Goal: Task Accomplishment & Management: Use online tool/utility

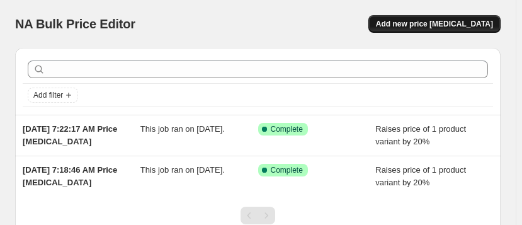
click at [434, 22] on span "Add new price [MEDICAL_DATA]" at bounding box center [434, 24] width 117 height 10
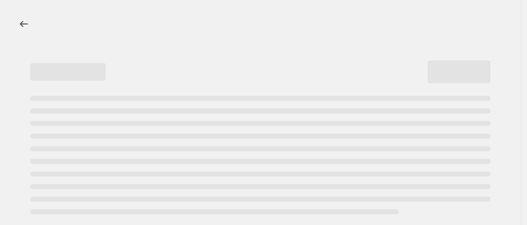
select select "percentage"
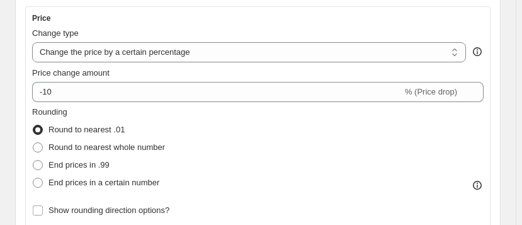
scroll to position [228, 0]
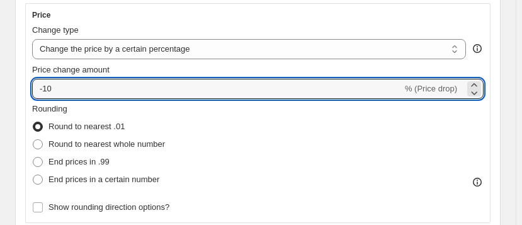
drag, startPoint x: 60, startPoint y: 86, endPoint x: 28, endPoint y: 86, distance: 32.1
click at [28, 86] on div "Price Change type Change the price to a certain amount Change the price by a ce…" at bounding box center [257, 113] width 465 height 220
type input "25"
click at [223, 116] on div "Rounding Round to nearest .01 Round to nearest whole number End prices in .99 E…" at bounding box center [257, 146] width 451 height 86
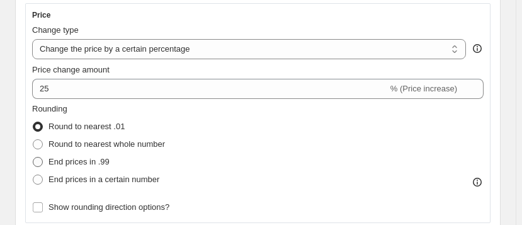
click at [37, 160] on span at bounding box center [38, 162] width 10 height 10
click at [33, 157] on input "End prices in .99" at bounding box center [33, 157] width 1 height 1
radio input "true"
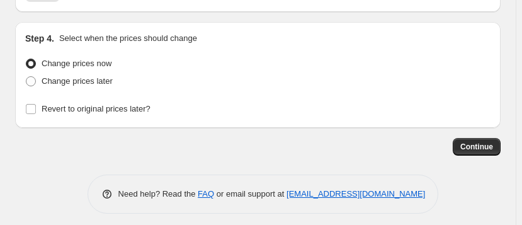
scroll to position [1422, 0]
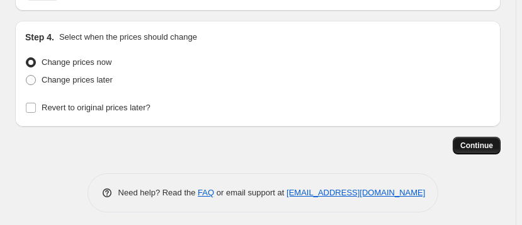
click at [477, 140] on span "Continue" at bounding box center [476, 145] width 33 height 10
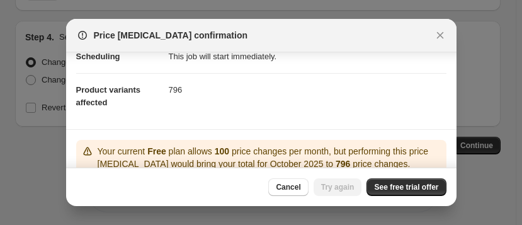
scroll to position [171, 0]
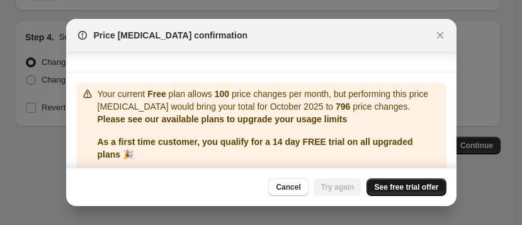
click at [400, 187] on span "See free trial offer" at bounding box center [406, 187] width 64 height 10
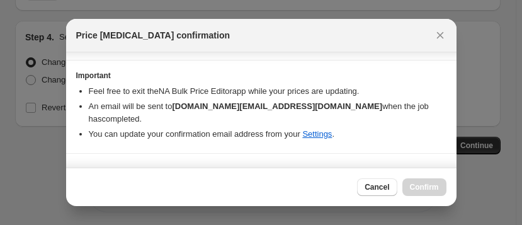
scroll to position [306, 0]
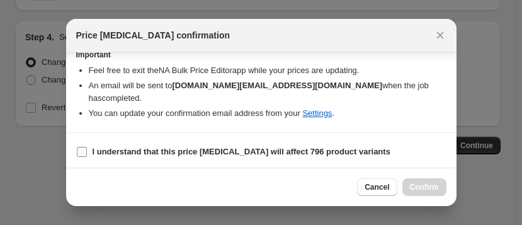
click at [78, 149] on input "I understand that this price change job will affect 796 product variants" at bounding box center [82, 152] width 10 height 10
checkbox input "true"
click at [425, 185] on span "Confirm" at bounding box center [424, 187] width 29 height 10
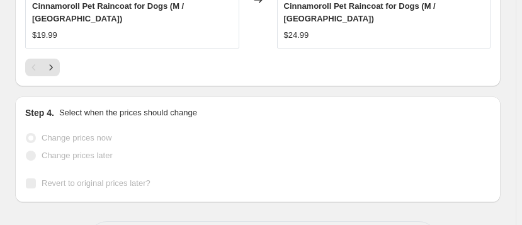
scroll to position [1455, 0]
select select "percentage"
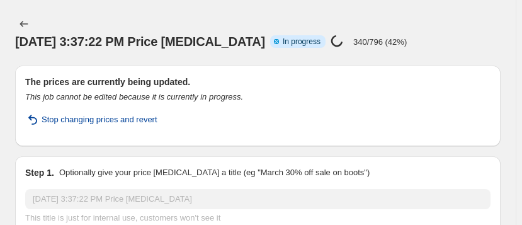
click at [79, 119] on span "Stop changing prices and revert" at bounding box center [100, 119] width 116 height 13
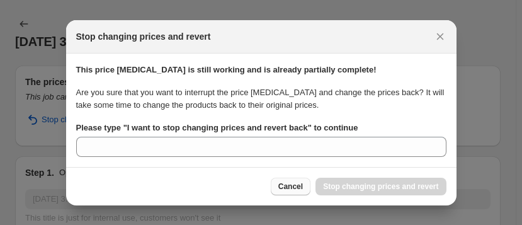
click at [278, 186] on span "Cancel" at bounding box center [290, 186] width 25 height 10
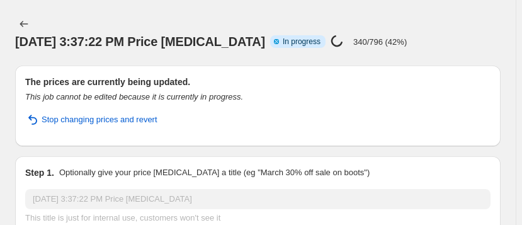
click at [393, 84] on h2 "The prices are currently being updated." at bounding box center [257, 82] width 465 height 13
click at [51, 117] on span "Stop changing prices and revert" at bounding box center [100, 119] width 116 height 13
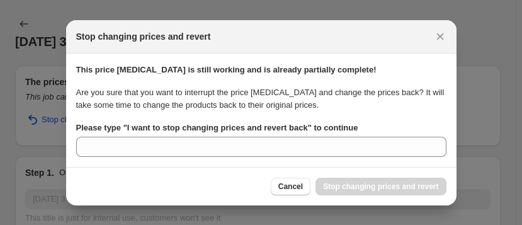
click at [354, 188] on div "Cancel Stop changing prices and revert" at bounding box center [359, 186] width 176 height 18
click at [284, 186] on span "Cancel" at bounding box center [290, 186] width 25 height 10
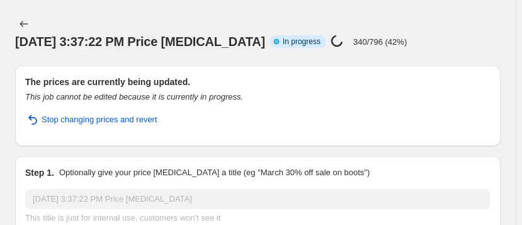
click at [294, 122] on div "Stop changing prices and revert" at bounding box center [257, 124] width 465 height 23
click at [141, 3] on div "Oct 2, 2025, 3:37:22 PM Price change job. This page is ready Oct 2, 2025, 3:37:…" at bounding box center [257, 32] width 485 height 65
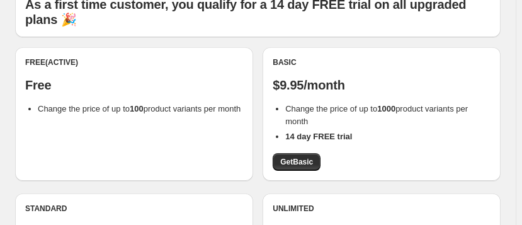
scroll to position [114, 0]
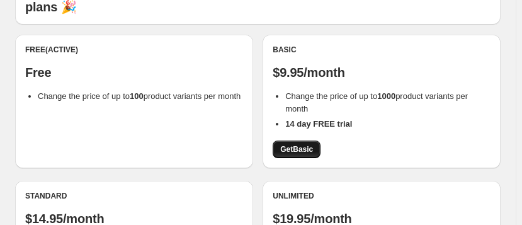
click at [298, 147] on span "Get Basic" at bounding box center [296, 149] width 33 height 10
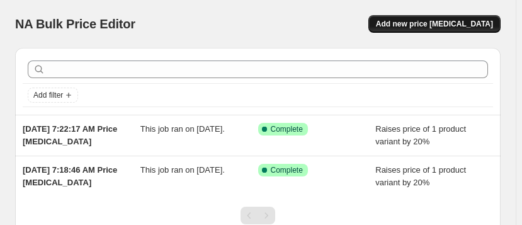
click at [427, 20] on span "Add new price [MEDICAL_DATA]" at bounding box center [434, 24] width 117 height 10
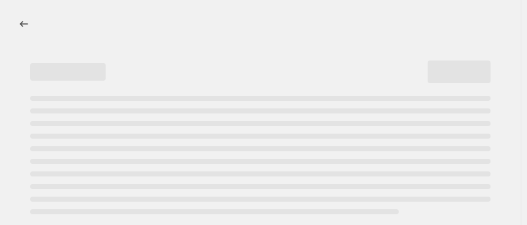
select select "percentage"
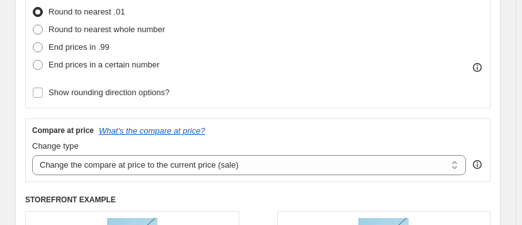
scroll to position [228, 0]
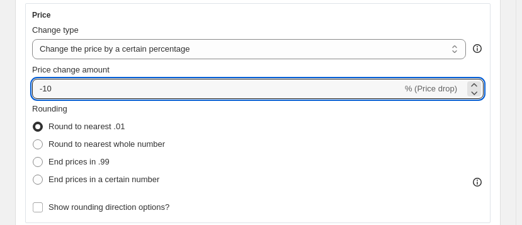
drag, startPoint x: 62, startPoint y: 87, endPoint x: 20, endPoint y: 79, distance: 43.1
type input "25"
click at [277, 138] on div "Rounding Round to nearest .01 Round to nearest whole number End prices in .99 E…" at bounding box center [257, 146] width 451 height 86
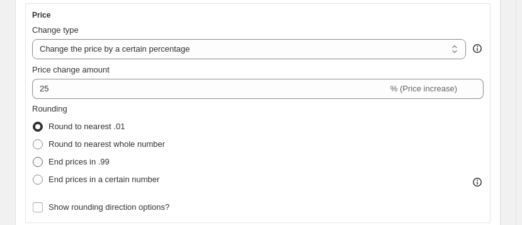
click at [40, 162] on span at bounding box center [38, 162] width 10 height 10
click at [33, 157] on input "End prices in .99" at bounding box center [33, 157] width 1 height 1
radio input "true"
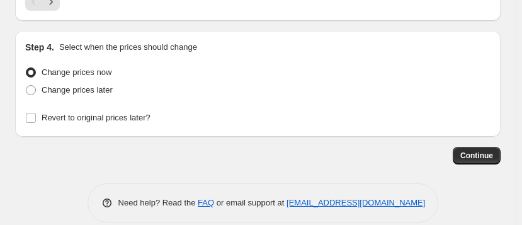
scroll to position [1422, 0]
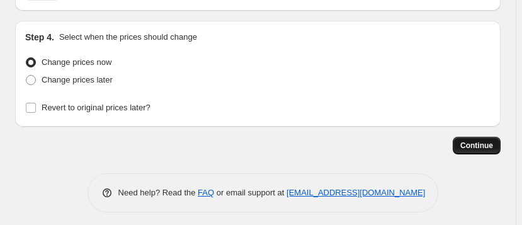
click at [480, 140] on span "Continue" at bounding box center [476, 145] width 33 height 10
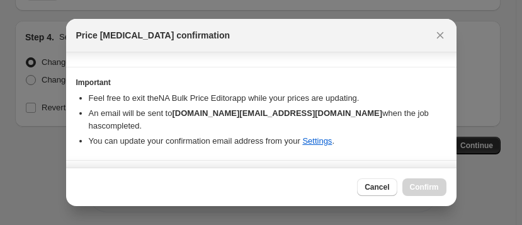
scroll to position [306, 0]
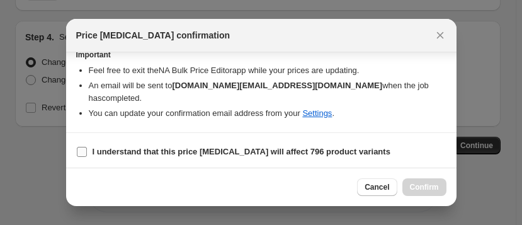
click at [79, 148] on input "I understand that this price change job will affect 796 product variants" at bounding box center [82, 152] width 10 height 10
checkbox input "true"
click at [421, 188] on span "Confirm" at bounding box center [424, 187] width 29 height 10
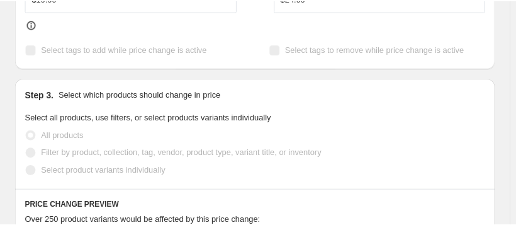
scroll to position [301, 0]
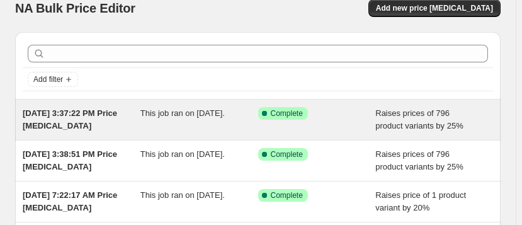
scroll to position [57, 0]
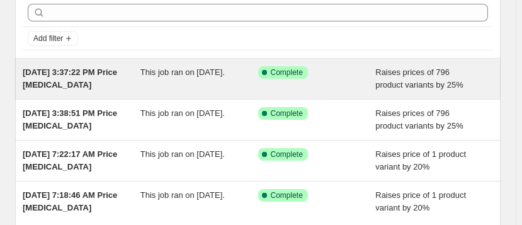
click at [289, 72] on span "Complete" at bounding box center [287, 72] width 32 height 10
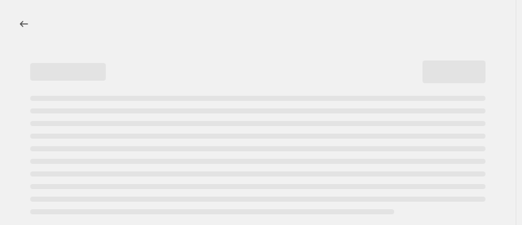
select select "percentage"
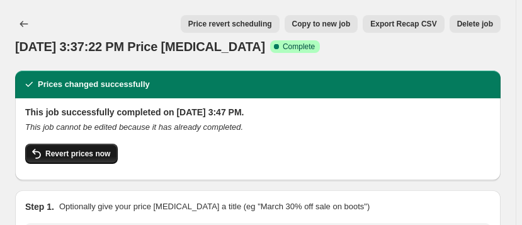
click at [83, 154] on span "Revert prices now" at bounding box center [77, 153] width 65 height 10
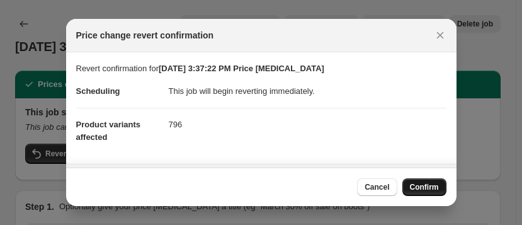
click at [430, 186] on span "Confirm" at bounding box center [424, 187] width 29 height 10
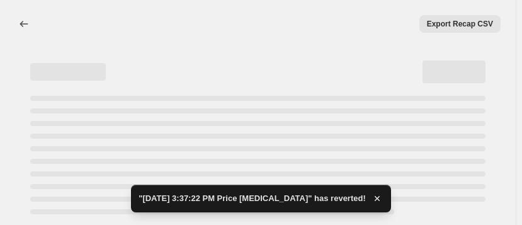
select select "percentage"
